Goal: Task Accomplishment & Management: Manage account settings

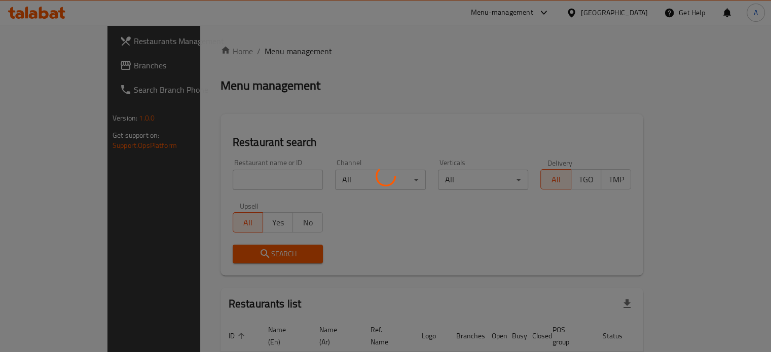
click at [245, 180] on div at bounding box center [385, 176] width 771 height 352
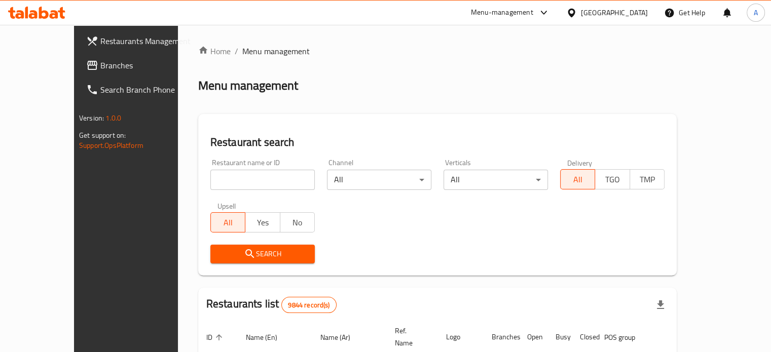
click at [240, 180] on input "search" at bounding box center [262, 180] width 104 height 20
type input "ؤ"
type input "Cakes & Co"
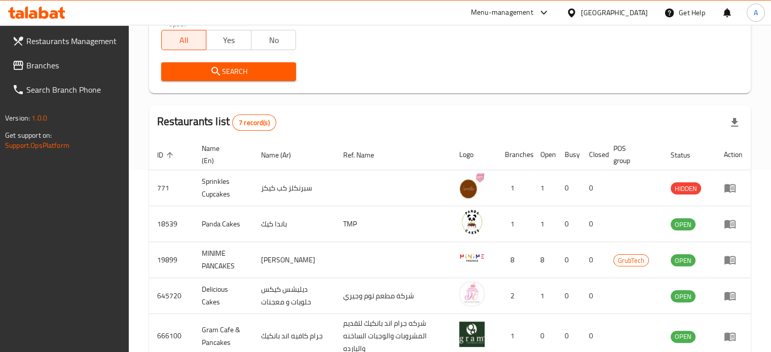
scroll to position [331, 0]
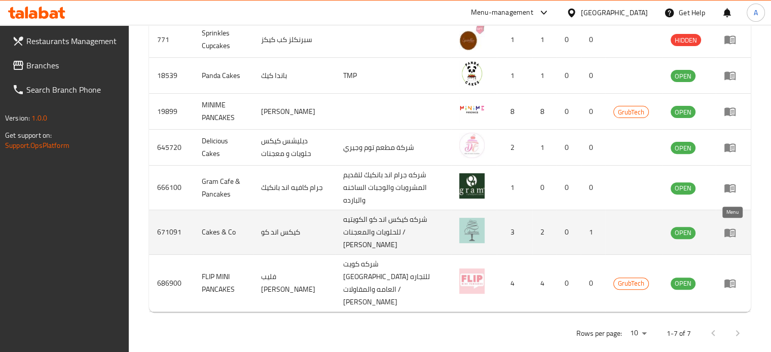
click at [726, 229] on icon "enhanced table" at bounding box center [729, 233] width 11 height 9
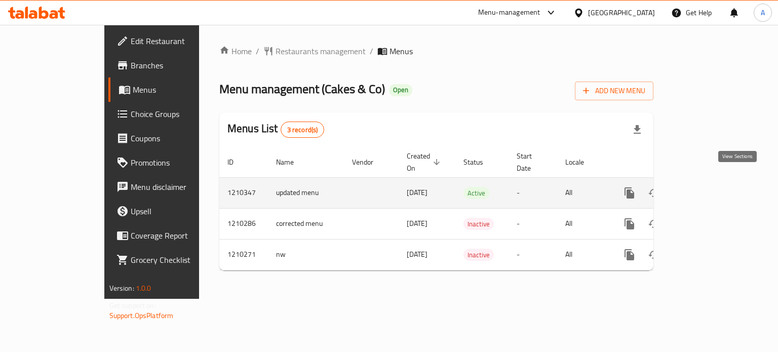
click at [707, 189] on icon "enhanced table" at bounding box center [702, 193] width 9 height 9
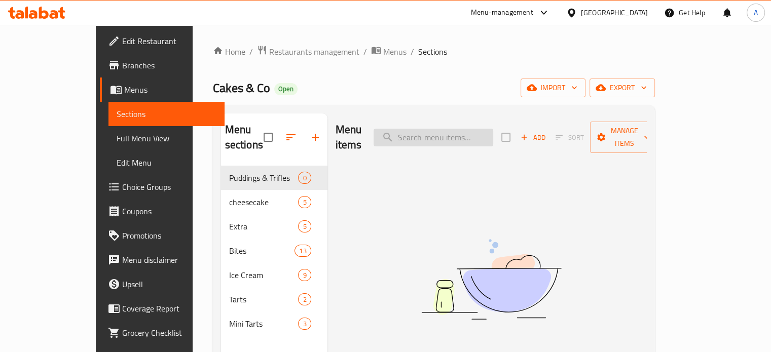
click at [452, 134] on input "search" at bounding box center [433, 138] width 120 height 18
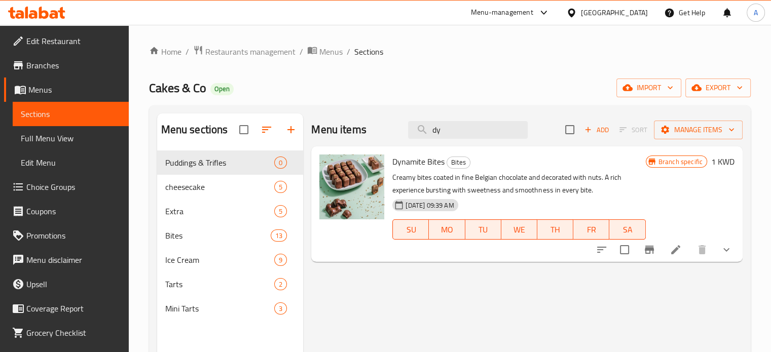
type input "dy"
click at [675, 252] on icon at bounding box center [675, 250] width 12 height 12
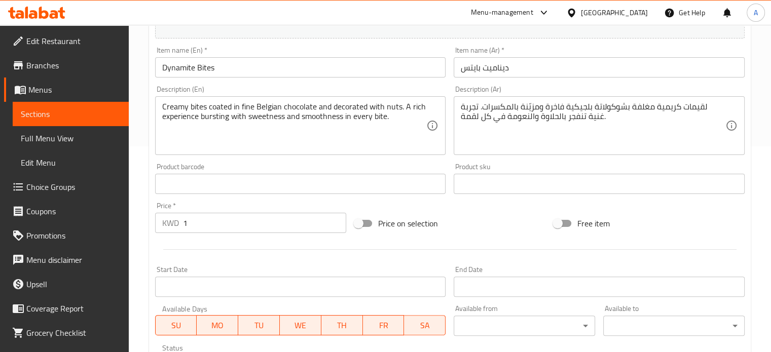
scroll to position [243, 0]
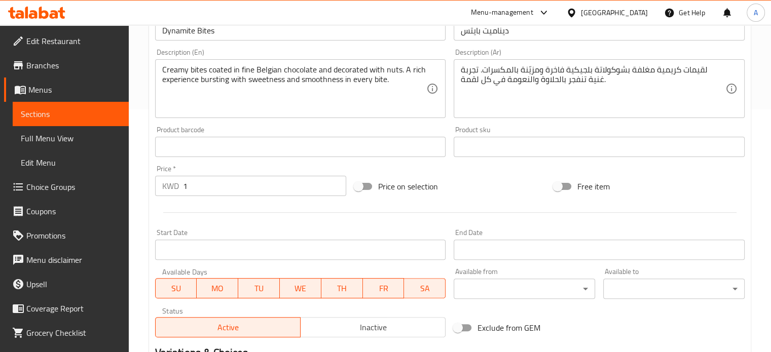
click at [255, 182] on input "1" at bounding box center [264, 186] width 163 height 20
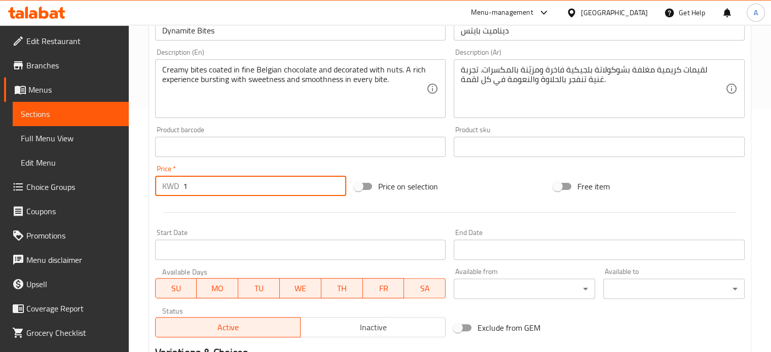
click at [255, 182] on input "1" at bounding box center [264, 186] width 163 height 20
click at [254, 182] on input "1" at bounding box center [264, 186] width 163 height 20
type input "0"
click at [270, 224] on div at bounding box center [449, 212] width 597 height 25
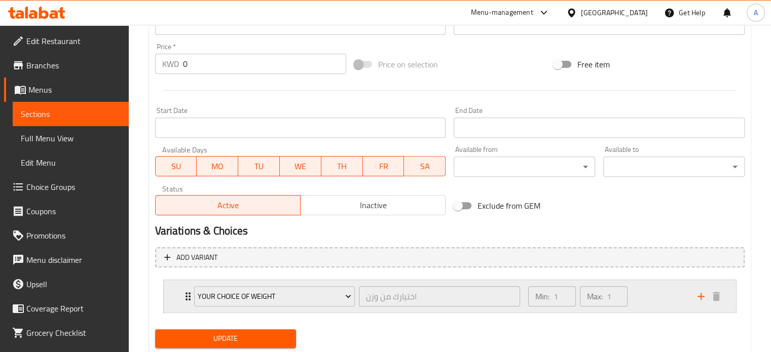
scroll to position [395, 0]
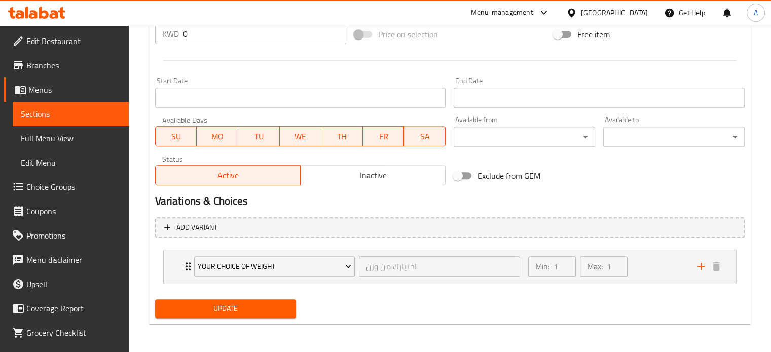
click at [217, 309] on span "Update" at bounding box center [225, 309] width 125 height 13
click at [52, 111] on span "Sections" at bounding box center [71, 114] width 100 height 12
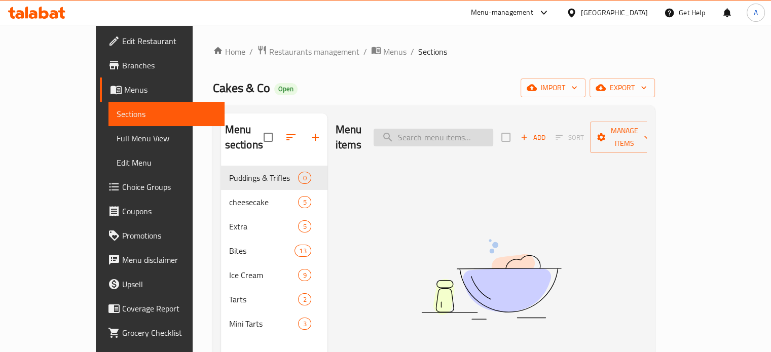
click at [446, 135] on input "search" at bounding box center [433, 138] width 120 height 18
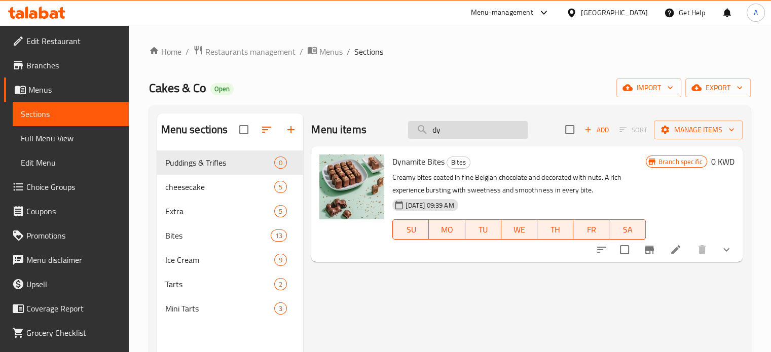
click at [446, 135] on input "dy" at bounding box center [468, 130] width 120 height 18
click at [446, 129] on input "dy" at bounding box center [468, 130] width 120 height 18
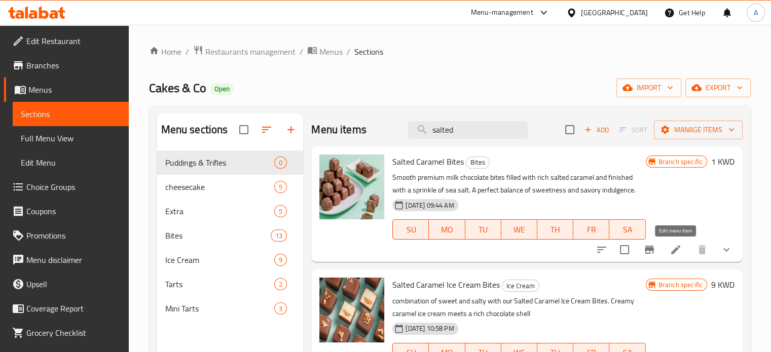
type input "salted"
click at [673, 253] on icon at bounding box center [675, 249] width 9 height 9
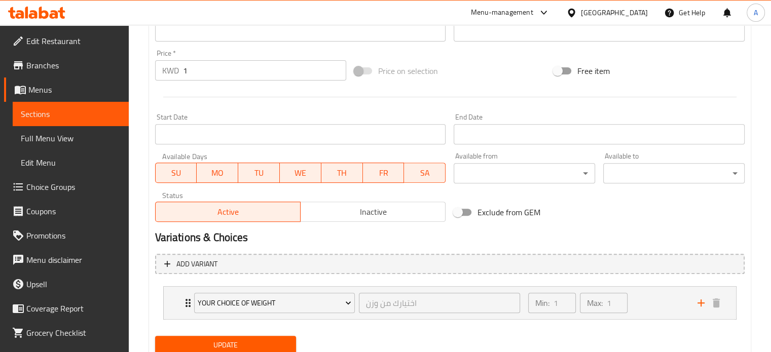
scroll to position [395, 0]
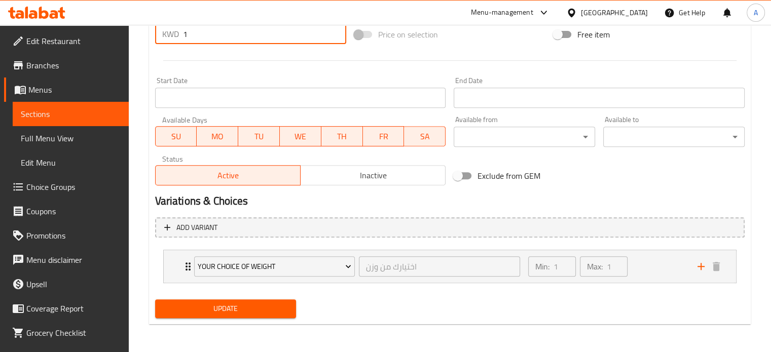
click at [210, 35] on input "1" at bounding box center [264, 34] width 163 height 20
click at [210, 34] on input "1" at bounding box center [264, 34] width 163 height 20
type input "0"
click at [243, 313] on span "Update" at bounding box center [225, 309] width 125 height 13
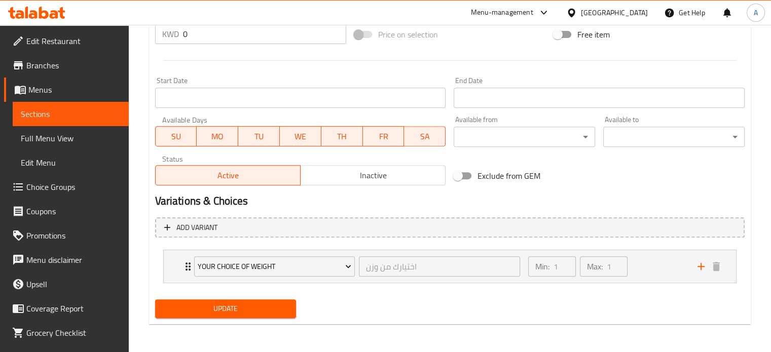
click at [57, 117] on span "Sections" at bounding box center [71, 114] width 100 height 12
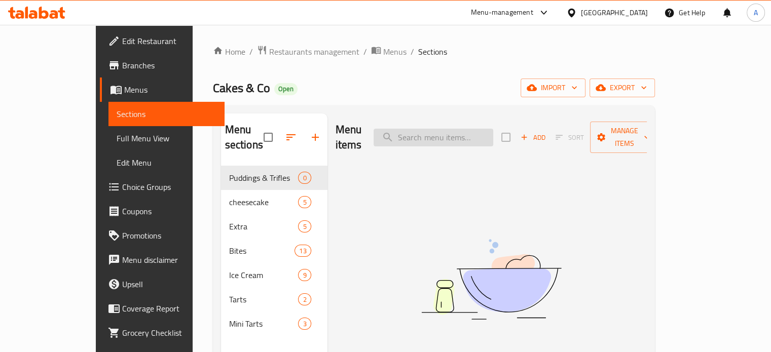
click at [434, 131] on input "search" at bounding box center [433, 138] width 120 height 18
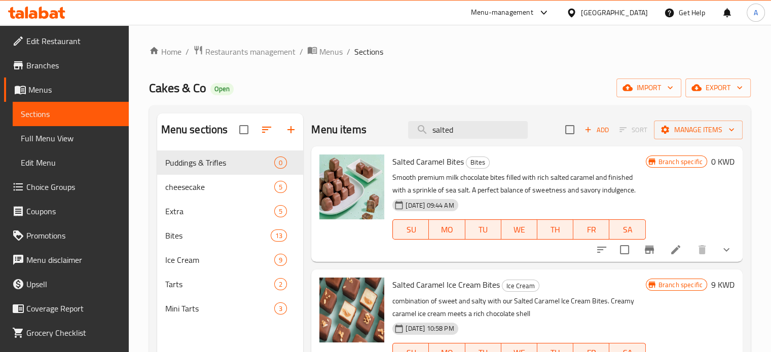
type input "salted"
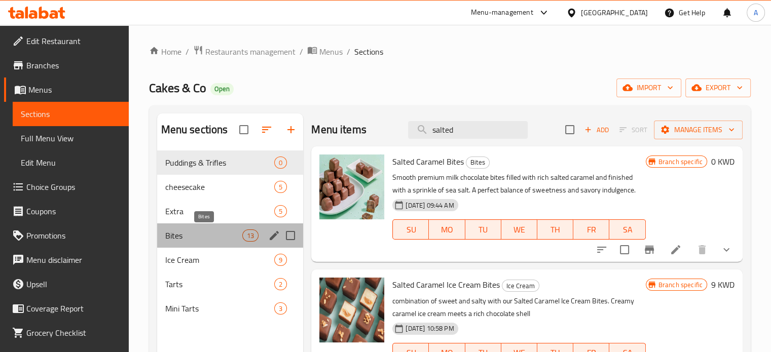
click at [201, 238] on span "Bites" at bounding box center [204, 236] width 78 height 12
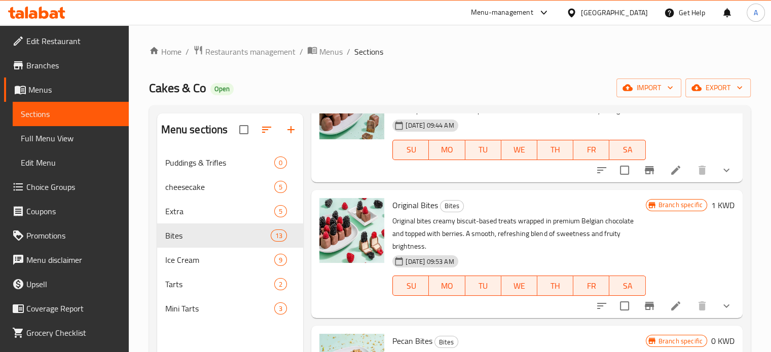
scroll to position [760, 0]
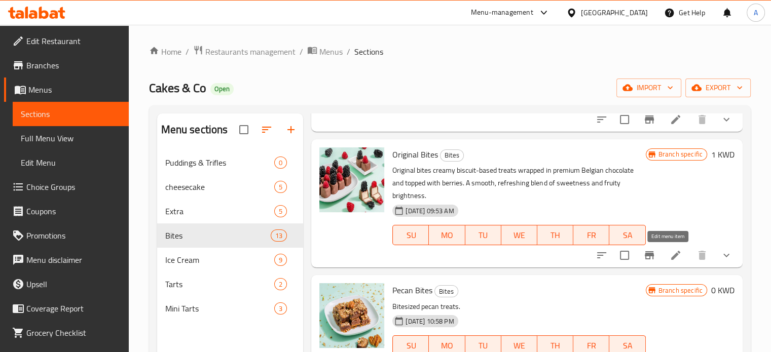
click at [669, 258] on icon at bounding box center [675, 255] width 12 height 12
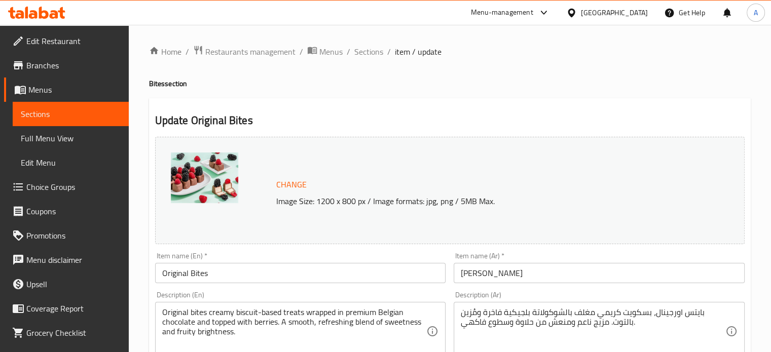
scroll to position [304, 0]
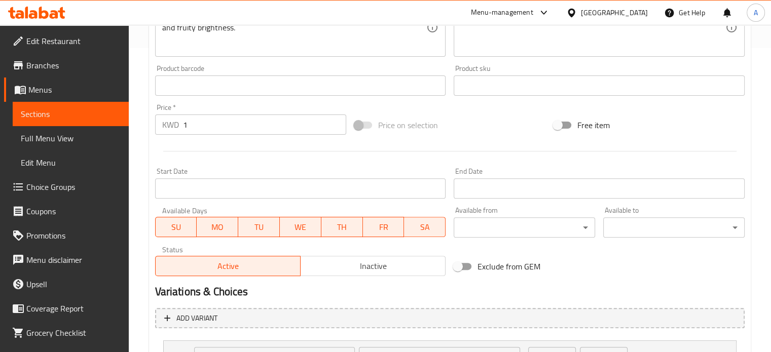
click at [207, 129] on input "1" at bounding box center [264, 125] width 163 height 20
type input "0"
click at [251, 170] on div "Start Date Start Date" at bounding box center [300, 183] width 291 height 31
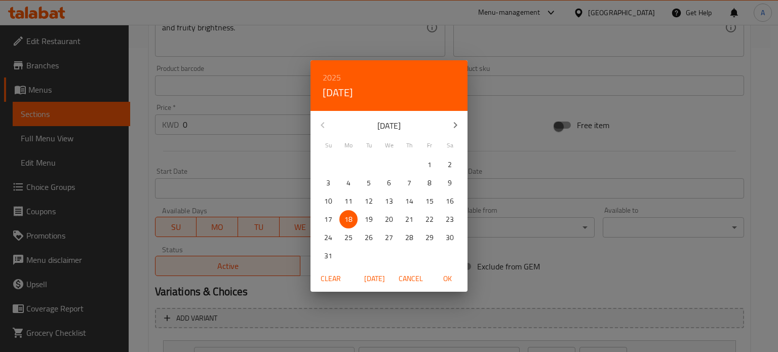
click at [223, 145] on div "2025 Mon, Aug [DATE] Mo Tu We Th Fr Sa 27 28 29 30 31 1 2 3 4 5 6 7 8 9 10 11 1…" at bounding box center [389, 176] width 778 height 352
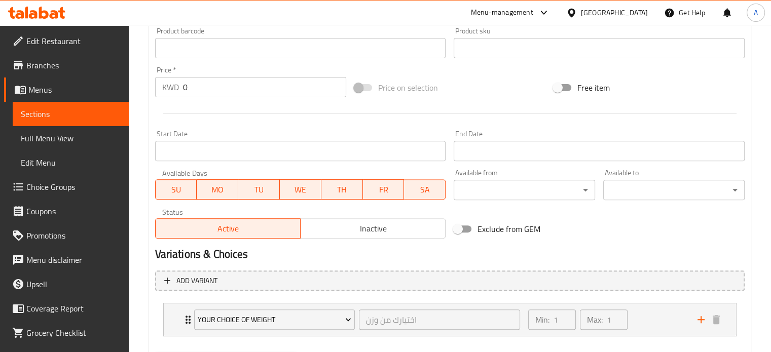
scroll to position [395, 0]
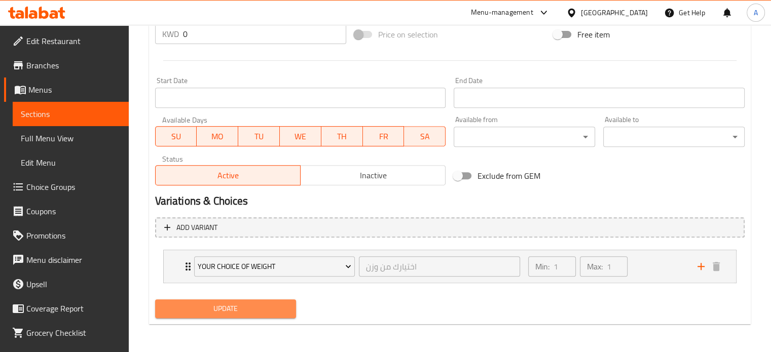
click at [227, 310] on span "Update" at bounding box center [225, 309] width 125 height 13
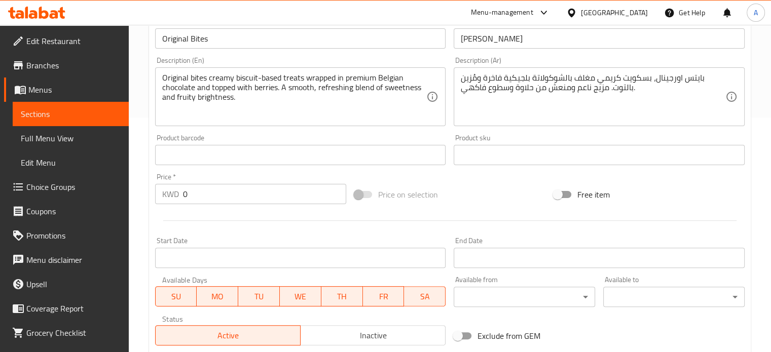
scroll to position [0, 0]
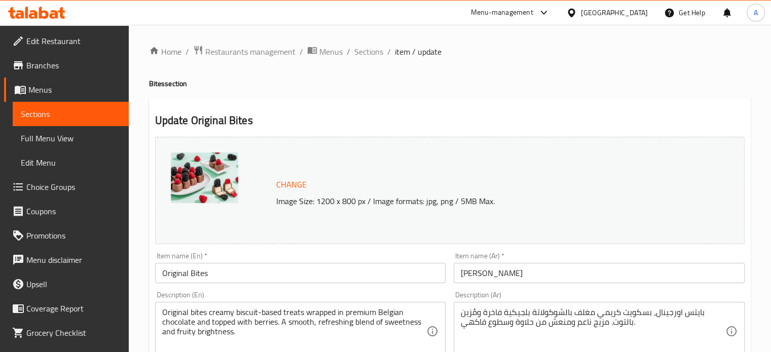
click at [51, 14] on icon at bounding box center [54, 14] width 9 height 9
